Goal: Transaction & Acquisition: Download file/media

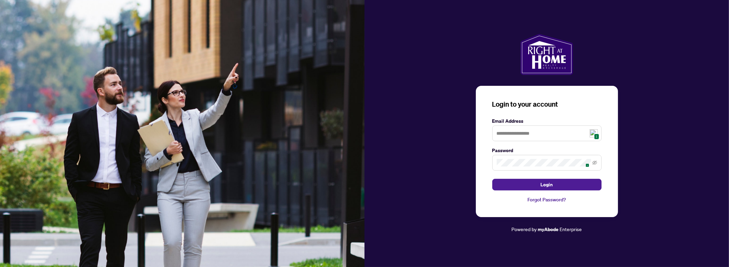
click at [597, 132] on img at bounding box center [593, 133] width 8 height 8
type input "**********"
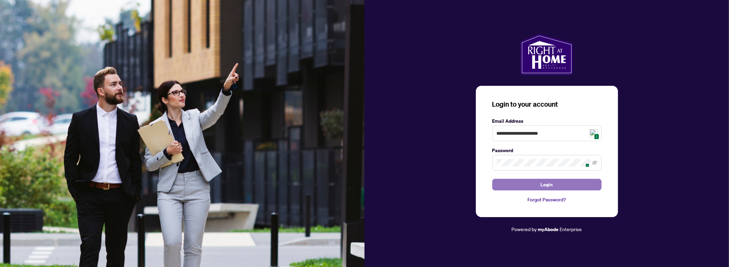
click at [525, 186] on button "Login" at bounding box center [546, 185] width 109 height 12
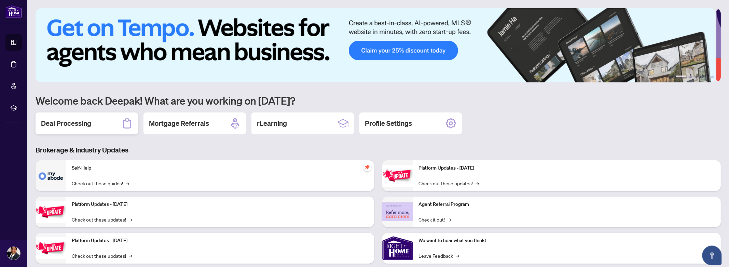
click at [78, 124] on h2 "Deal Processing" at bounding box center [66, 124] width 50 height 10
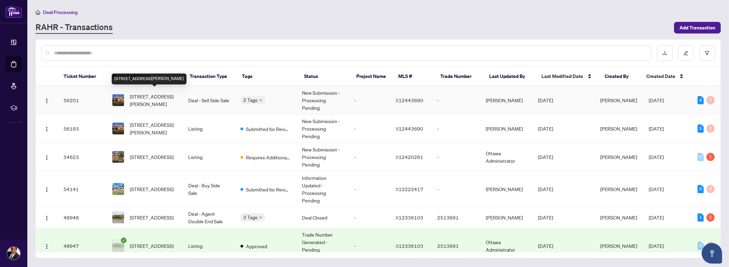
click at [150, 99] on span "[STREET_ADDRESS][PERSON_NAME]" at bounding box center [153, 100] width 47 height 15
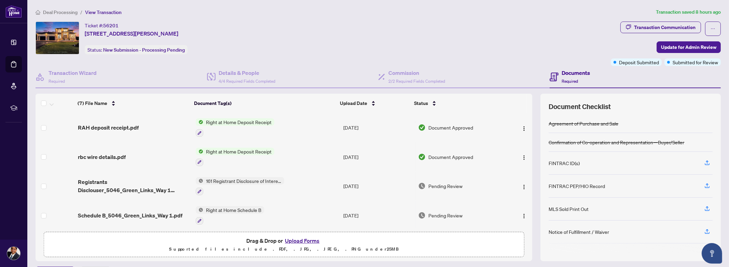
click at [248, 122] on span "Right at Home Deposit Receipt" at bounding box center [238, 122] width 71 height 8
click at [110, 127] on span "RAH deposit receipt.pdf" at bounding box center [108, 127] width 61 height 8
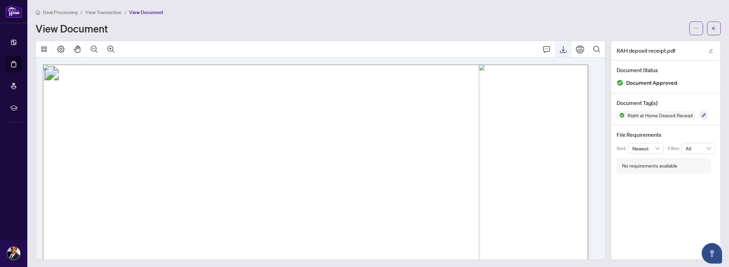
click at [559, 49] on icon "Export" at bounding box center [563, 49] width 8 height 8
